Goal: Task Accomplishment & Management: Manage account settings

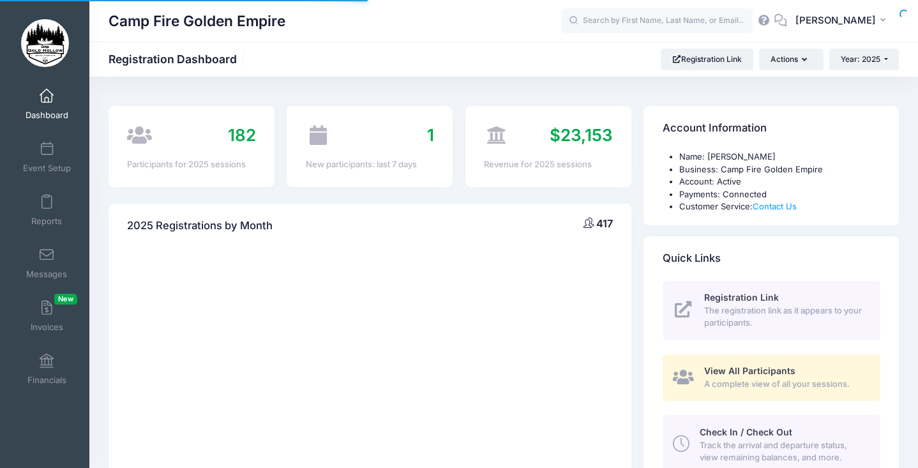
select select
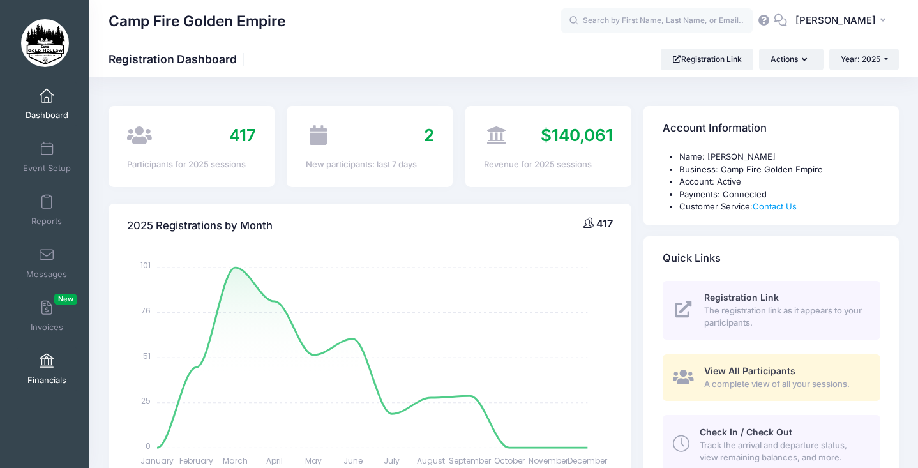
click at [59, 350] on link "Financials" at bounding box center [47, 369] width 61 height 45
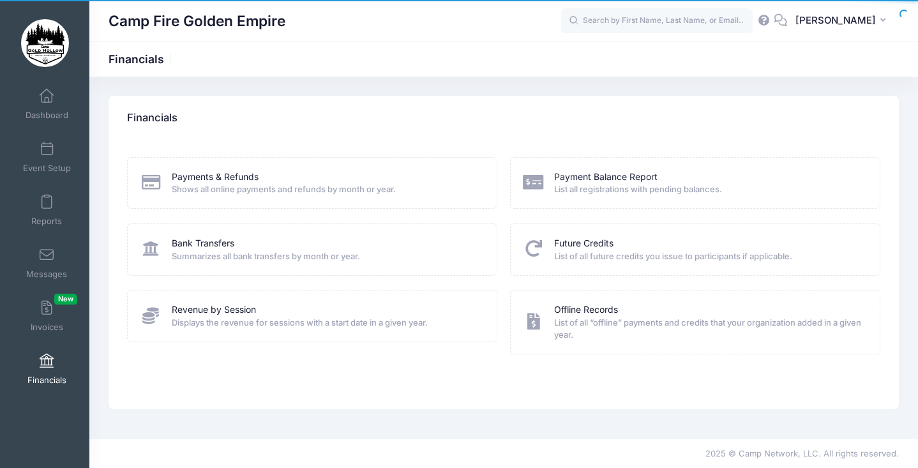
click at [291, 172] on div "Payments & Refunds" at bounding box center [326, 177] width 309 height 13
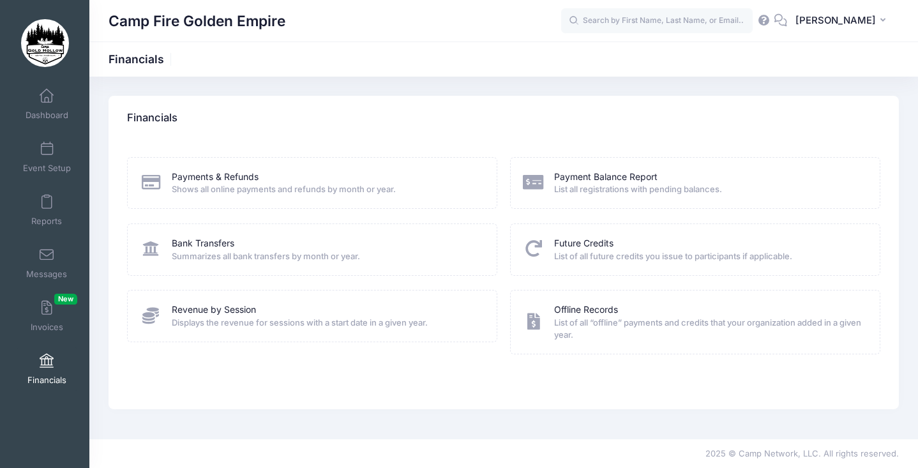
click at [259, 184] on span "Shows all online payments and refunds by month or year." at bounding box center [326, 189] width 309 height 13
click at [196, 174] on link "Payments & Refunds" at bounding box center [215, 177] width 87 height 13
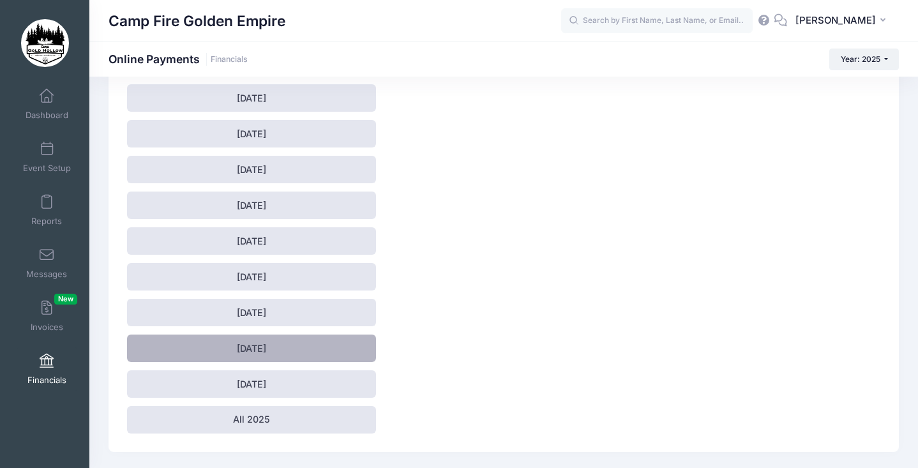
scroll to position [122, 0]
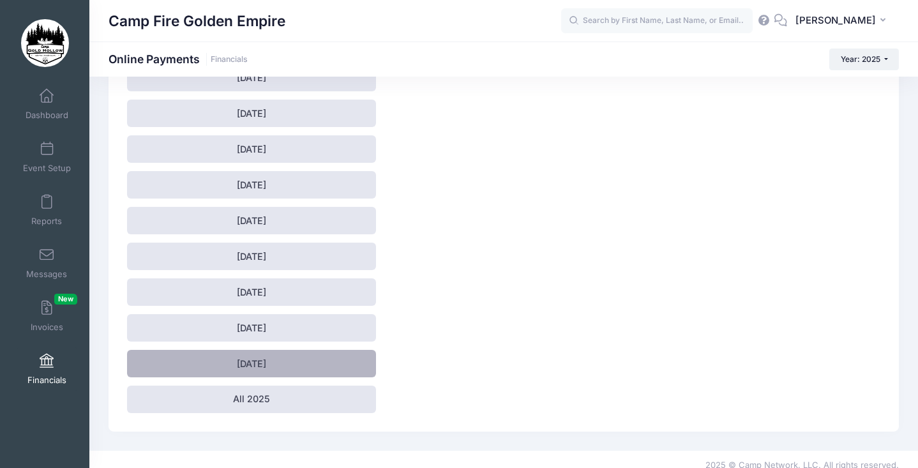
click at [259, 367] on link "September 2025" at bounding box center [251, 363] width 249 height 27
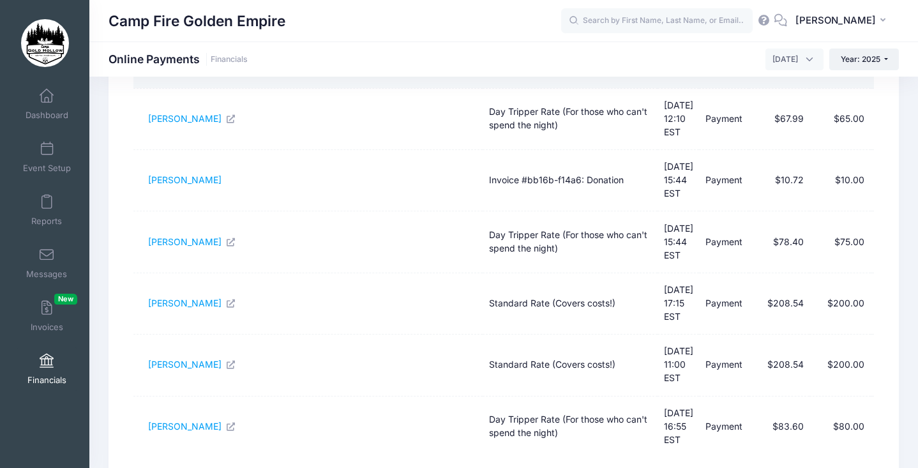
scroll to position [416, 0]
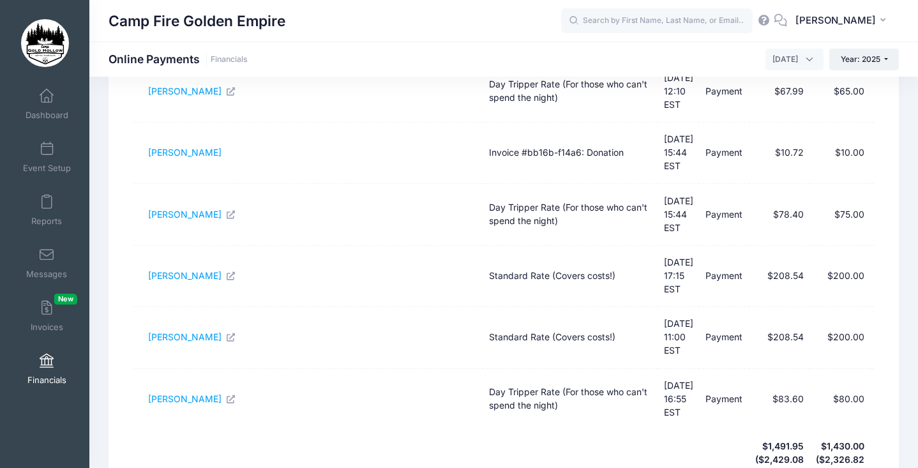
select select "50"
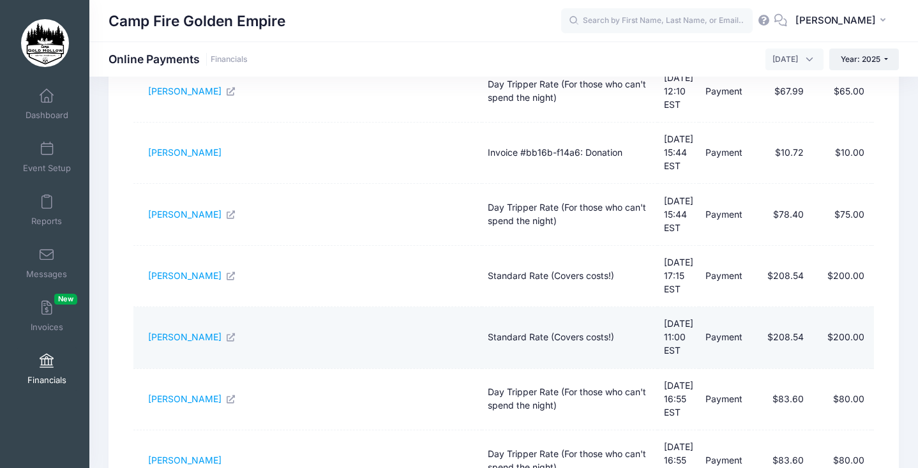
scroll to position [1042, 0]
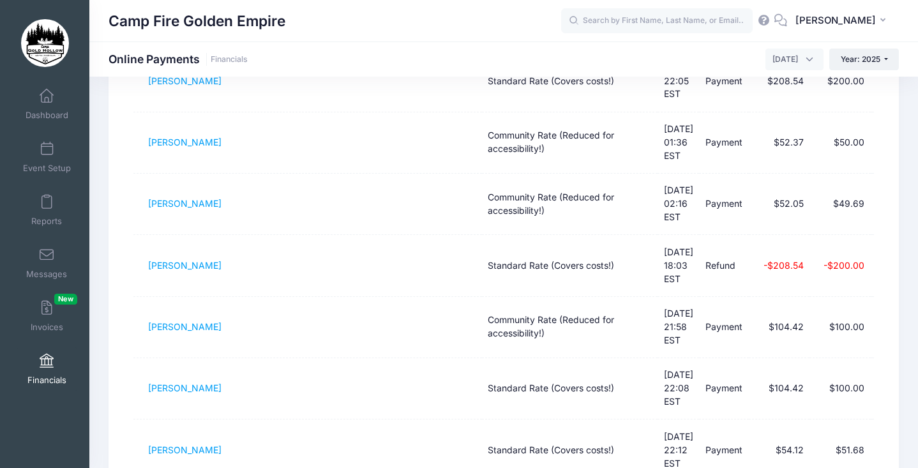
click at [860, 21] on span "[PERSON_NAME]" at bounding box center [836, 20] width 80 height 14
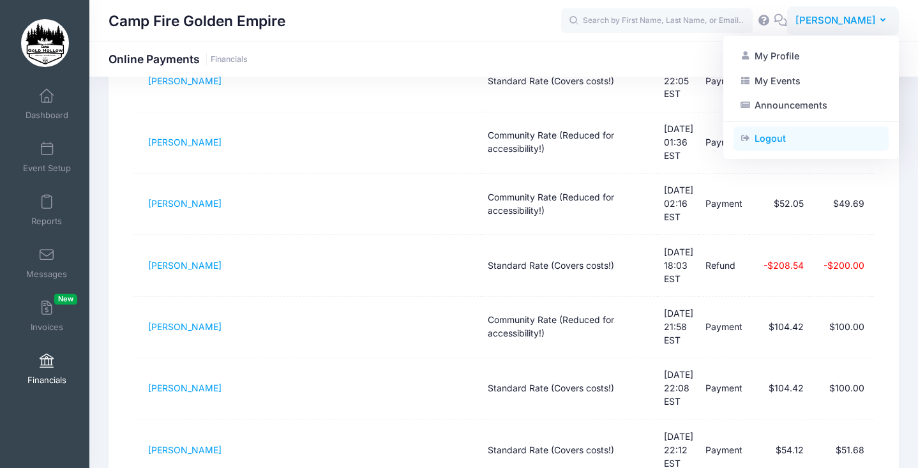
click at [797, 139] on link "Logout" at bounding box center [811, 138] width 155 height 24
